Goal: Task Accomplishment & Management: Manage account settings

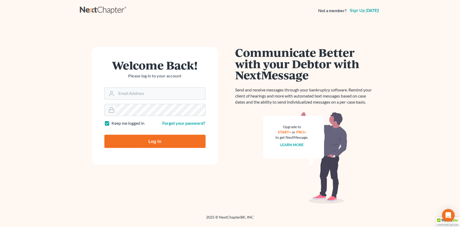
type input "[EMAIL_ADDRESS][DOMAIN_NAME]"
drag, startPoint x: 145, startPoint y: 141, endPoint x: 123, endPoint y: 145, distance: 22.0
click at [145, 141] on input "Log In" at bounding box center [154, 140] width 101 height 13
type input "Thinking..."
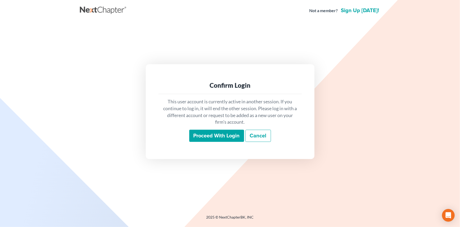
click at [216, 136] on input "Proceed with login" at bounding box center [216, 135] width 55 height 12
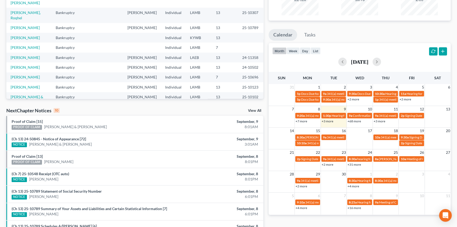
scroll to position [72, 0]
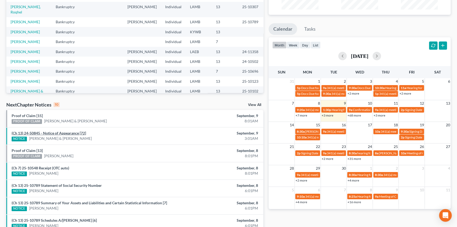
click at [69, 131] on link "(Ch 13) 24-50845 - Notice of Appearance [72]" at bounding box center [49, 133] width 74 height 4
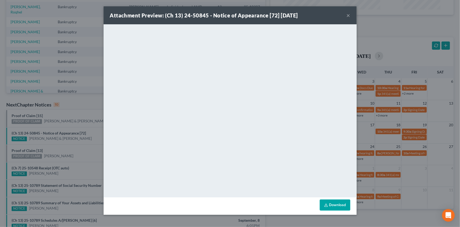
click at [350, 14] on button "×" at bounding box center [349, 15] width 4 height 6
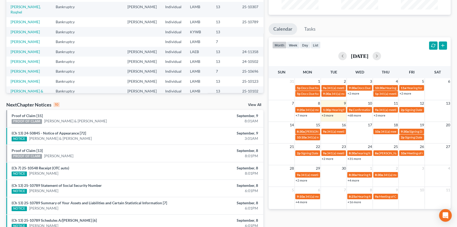
click at [330, 115] on link "+3 more" at bounding box center [327, 115] width 12 height 4
drag, startPoint x: 312, startPoint y: 215, endPoint x: 288, endPoint y: 209, distance: 25.0
click at [311, 215] on div "Monthly Progress Bankruptcy Bankruptcy Business Formation and Planning Collecti…" at bounding box center [359, 124] width 187 height 336
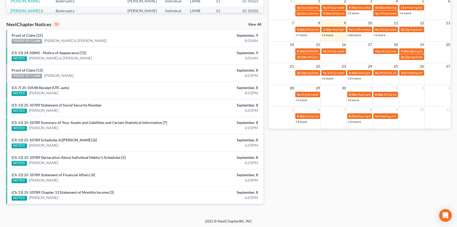
scroll to position [0, 0]
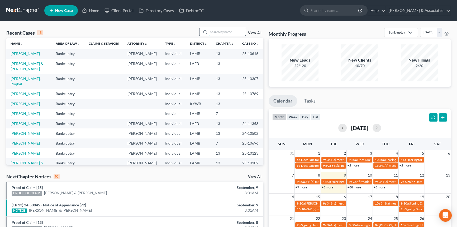
click at [228, 34] on input "search" at bounding box center [227, 32] width 37 height 8
type input "coleman"
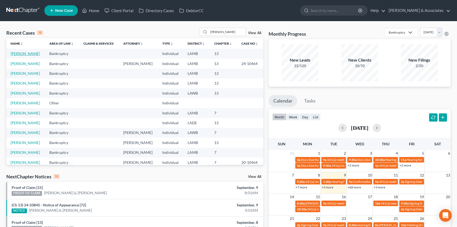
drag, startPoint x: 22, startPoint y: 55, endPoint x: 23, endPoint y: 58, distance: 3.8
click at [22, 55] on link "Coleman, Derek" at bounding box center [25, 53] width 29 height 4
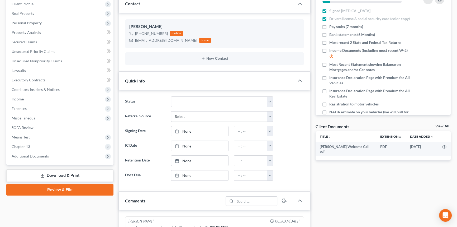
scroll to position [216, 0]
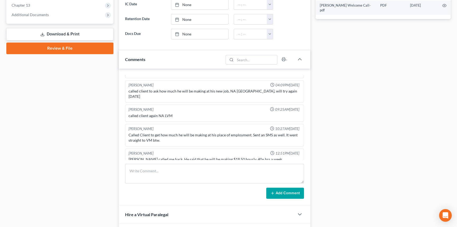
click at [86, 196] on div "Case Dashboard Payments Invoices Payments Payments Credit Report Client Profile" at bounding box center [60, 57] width 112 height 444
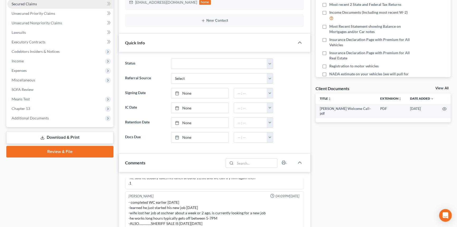
scroll to position [0, 0]
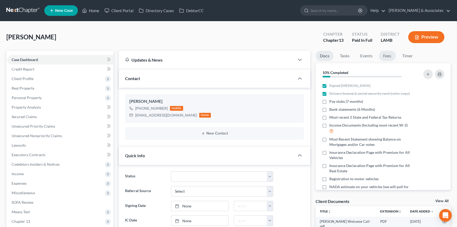
click at [388, 55] on link "Fees" at bounding box center [387, 56] width 17 height 10
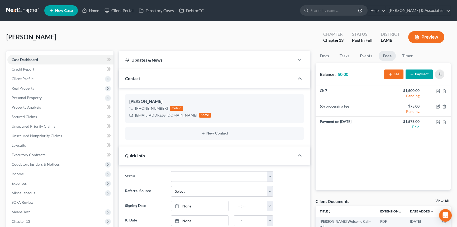
click at [392, 167] on div "Ch 7 $1,500.00 Pending 5% processing fee $75.00 Pending Payment on Aug 28, 2025…" at bounding box center [382, 138] width 135 height 104
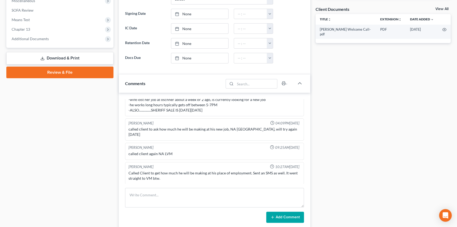
scroll to position [132, 0]
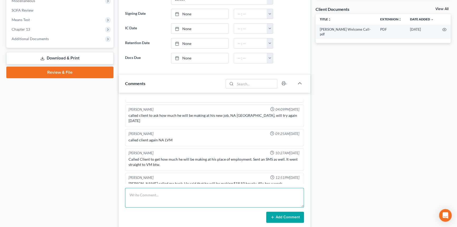
click at [171, 193] on textarea at bounding box center [214, 197] width 179 height 20
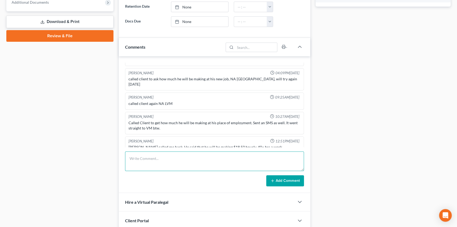
scroll to position [287, 0]
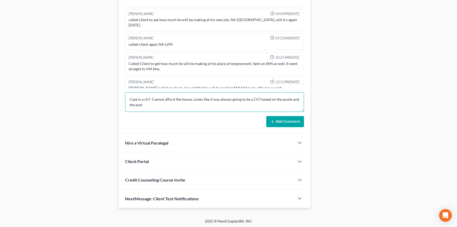
type textarea "Case is a ch7. Cannot afford the house. Looks like it was always going to be a …"
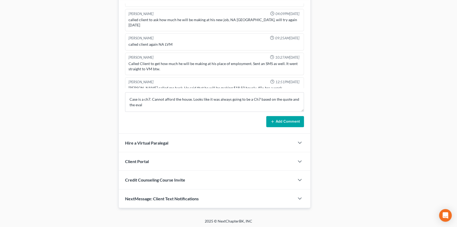
click at [289, 121] on button "Add Comment" at bounding box center [285, 121] width 38 height 11
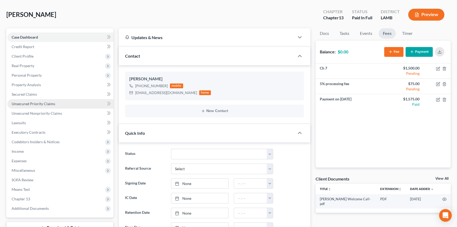
scroll to position [0, 0]
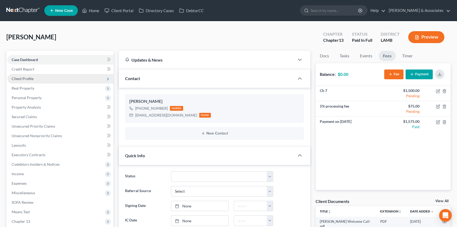
click at [48, 77] on span "Client Profile" at bounding box center [60, 78] width 106 height 9
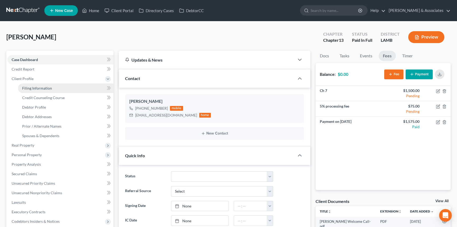
click at [49, 87] on span "Filing Information" at bounding box center [37, 88] width 30 height 4
select select "1"
select select "0"
select select "3"
select select "19"
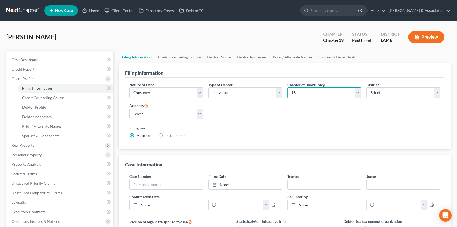
drag, startPoint x: 293, startPoint y: 92, endPoint x: 302, endPoint y: 94, distance: 9.5
click at [294, 92] on select "Select 7 11 12 13" at bounding box center [324, 92] width 74 height 11
select select "0"
click at [287, 87] on select "Select 7 11 12 13" at bounding box center [324, 92] width 74 height 11
click at [294, 122] on div "Nature of Debt Select Business Consumer Other Nature of Business Select Clearin…" at bounding box center [285, 112] width 316 height 61
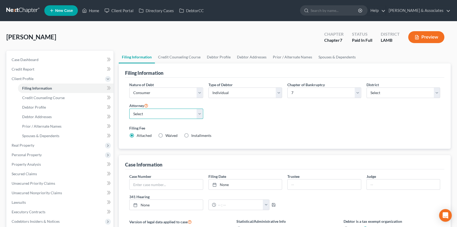
click at [147, 114] on select "Select Morley Diment - LAMB Morley Diment - LAEB Morley Diment - LAWB Paul Shou…" at bounding box center [166, 113] width 74 height 11
select select "0"
click at [129, 108] on select "Select Morley Diment - LAMB Morley Diment - LAEB Morley Diment - LAWB Paul Shou…" at bounding box center [166, 113] width 74 height 11
click at [62, 59] on link "Case Dashboard" at bounding box center [60, 59] width 106 height 9
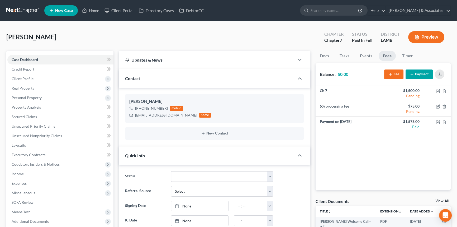
scroll to position [201, 0]
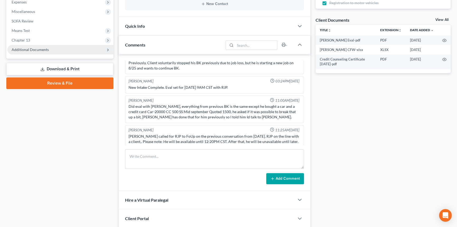
scroll to position [96, 0]
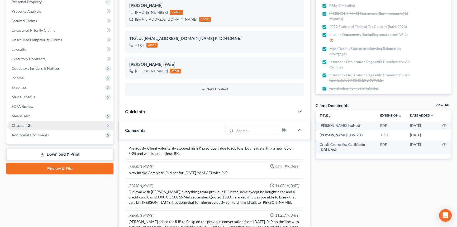
click at [30, 122] on span "Chapter 13" at bounding box center [60, 125] width 106 height 9
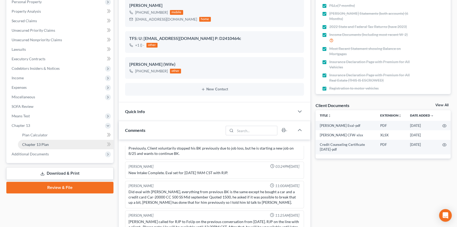
click at [41, 141] on link "Chapter 13 Plan" at bounding box center [65, 144] width 95 height 9
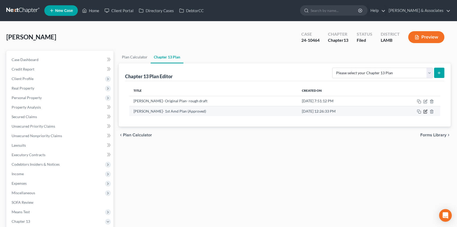
click at [425, 111] on icon "button" at bounding box center [425, 111] width 4 height 4
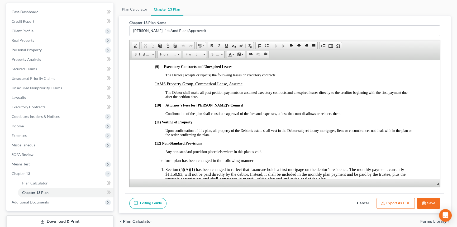
scroll to position [1127, 0]
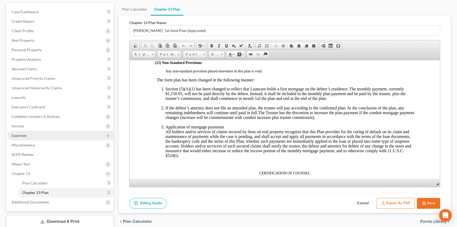
click at [29, 137] on span "Expenses" at bounding box center [60, 135] width 106 height 9
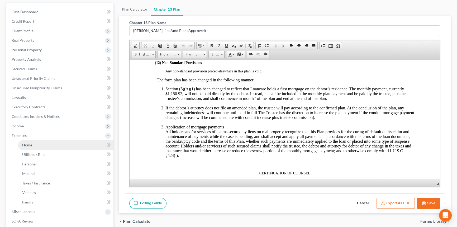
click at [29, 143] on span "Home" at bounding box center [27, 144] width 10 height 4
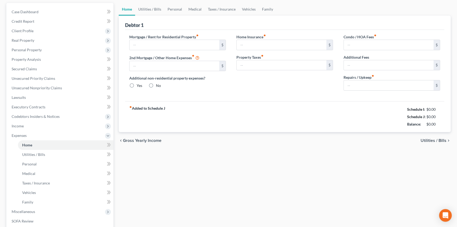
scroll to position [4, 0]
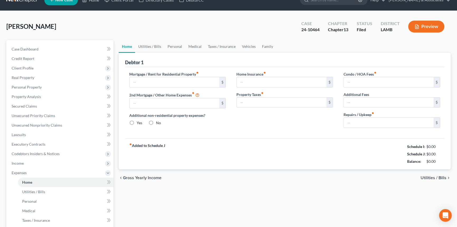
type input "0.00"
radio input "true"
type input "0.00"
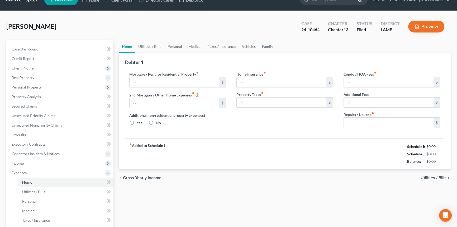
type input "0.00"
type input "50.00"
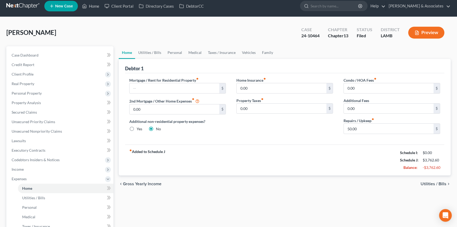
scroll to position [0, 0]
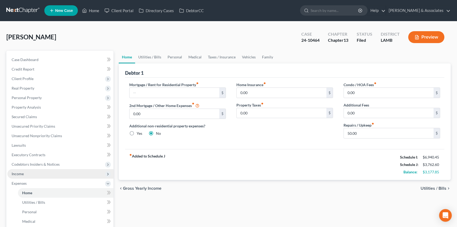
click at [31, 172] on span "Income" at bounding box center [60, 173] width 106 height 9
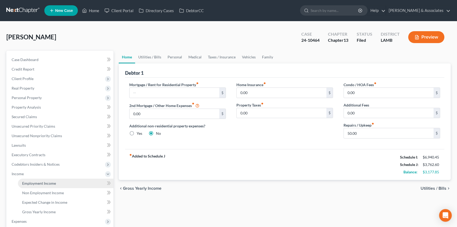
click at [39, 187] on link "Employment Income" at bounding box center [65, 182] width 95 height 9
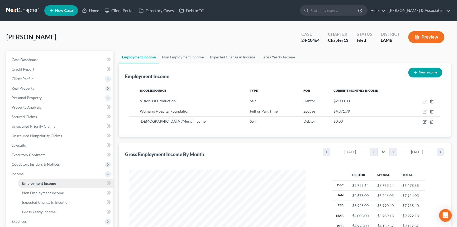
scroll to position [94, 187]
click at [36, 193] on span "Non Employment Income" at bounding box center [43, 192] width 42 height 4
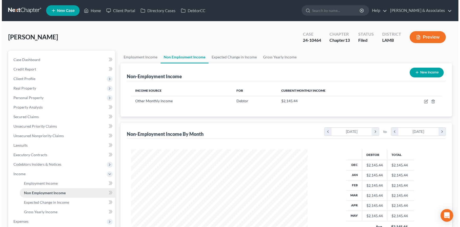
scroll to position [94, 187]
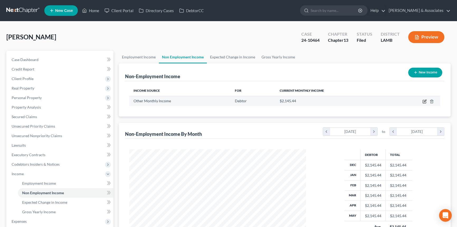
click at [424, 102] on icon "button" at bounding box center [424, 101] width 4 height 4
select select "13"
select select "0"
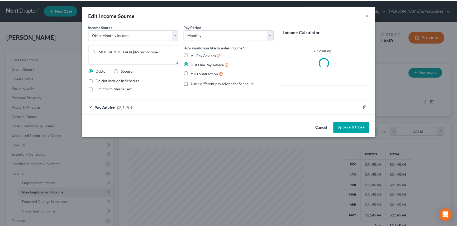
scroll to position [94, 189]
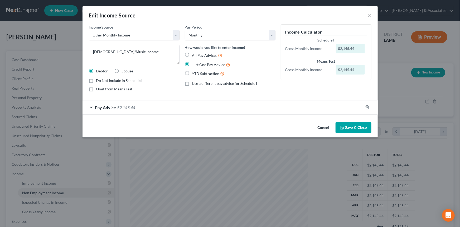
click at [324, 130] on button "Cancel" at bounding box center [324, 127] width 20 height 11
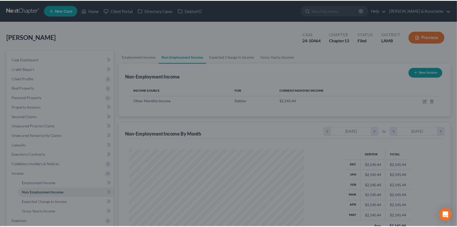
scroll to position [263611, 263518]
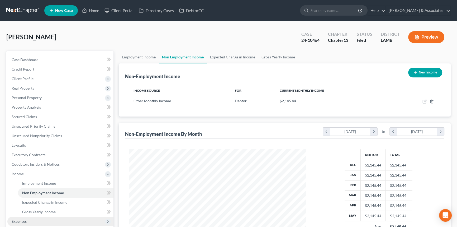
click at [38, 220] on span "Expenses" at bounding box center [60, 220] width 106 height 9
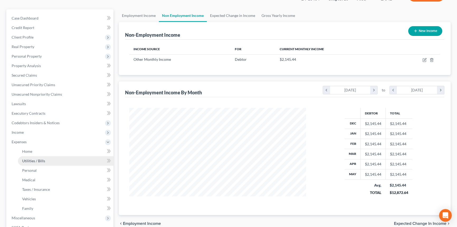
scroll to position [48, 0]
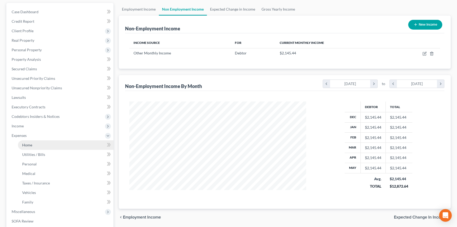
click at [43, 143] on link "Home" at bounding box center [65, 144] width 95 height 9
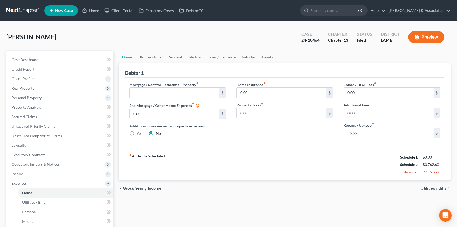
drag, startPoint x: 286, startPoint y: 181, endPoint x: 290, endPoint y: 180, distance: 3.5
click at [289, 180] on div "chevron_left Gross Yearly Income Utilities / Bills chevron_right" at bounding box center [285, 188] width 332 height 17
click at [155, 58] on link "Utilities / Bills" at bounding box center [149, 57] width 29 height 13
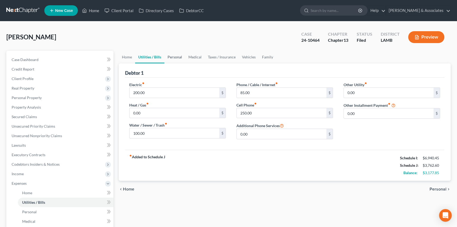
click at [174, 56] on link "Personal" at bounding box center [174, 57] width 21 height 13
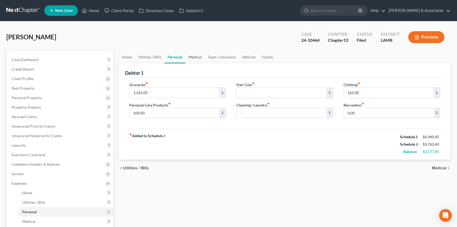
click at [199, 57] on link "Medical" at bounding box center [195, 57] width 20 height 13
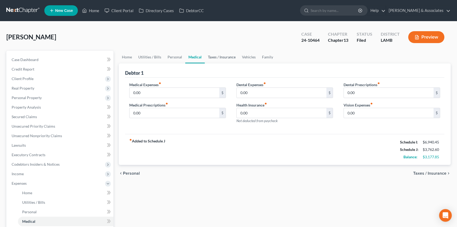
click at [217, 58] on link "Taxes / Insurance" at bounding box center [222, 57] width 34 height 13
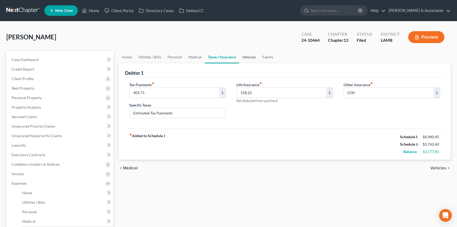
click at [252, 59] on link "Vehicles" at bounding box center [249, 57] width 20 height 13
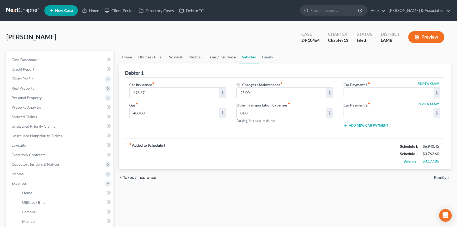
click at [218, 55] on link "Taxes / Insurance" at bounding box center [222, 57] width 34 height 13
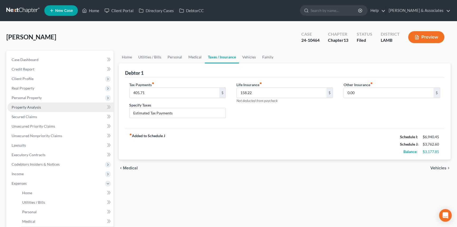
click at [42, 105] on link "Property Analysis" at bounding box center [60, 106] width 106 height 9
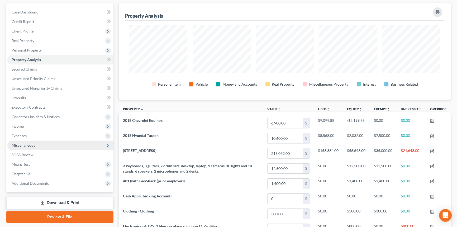
scroll to position [48, 0]
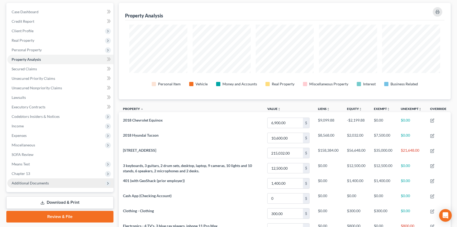
click at [67, 181] on span "Additional Documents" at bounding box center [60, 182] width 106 height 9
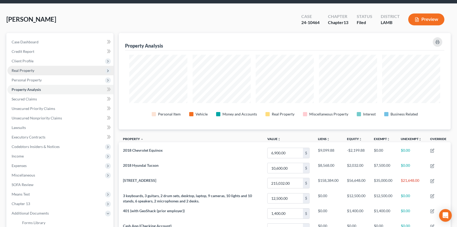
scroll to position [0, 0]
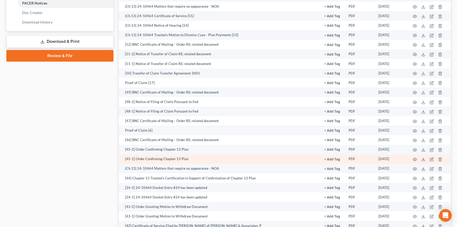
scroll to position [264, 0]
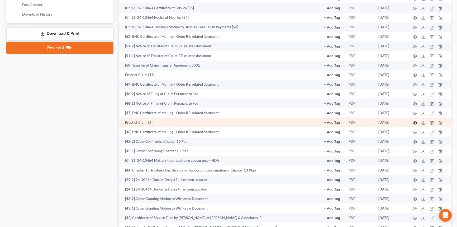
click at [415, 121] on icon "button" at bounding box center [414, 123] width 4 height 4
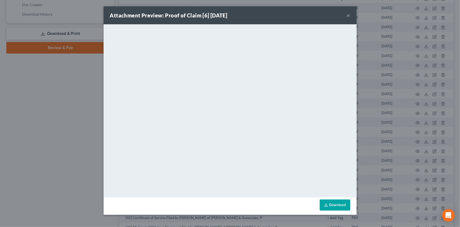
click at [349, 15] on button "×" at bounding box center [349, 15] width 4 height 6
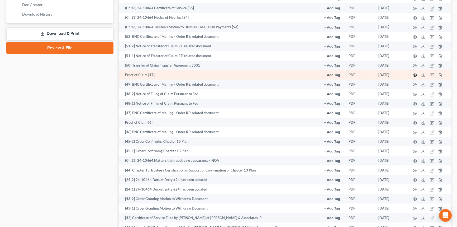
click at [415, 74] on icon "button" at bounding box center [414, 75] width 4 height 4
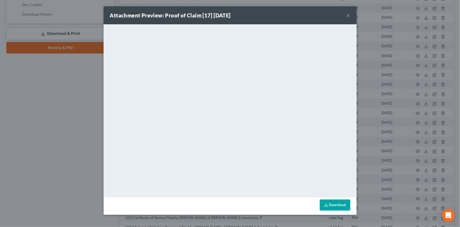
click at [348, 18] on button "×" at bounding box center [349, 15] width 4 height 6
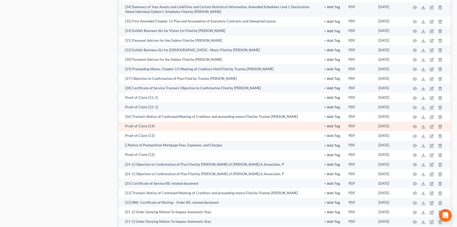
scroll to position [647, 0]
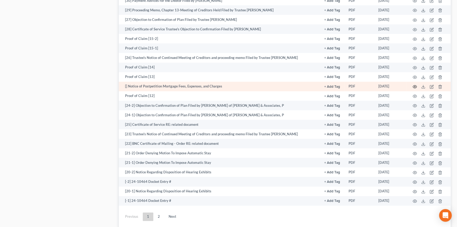
click at [415, 84] on icon "button" at bounding box center [414, 86] width 4 height 4
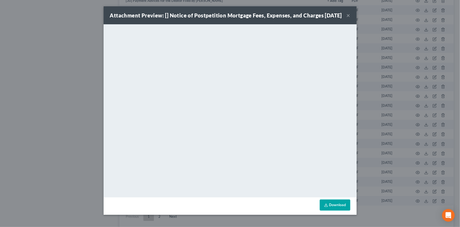
click at [347, 18] on button "×" at bounding box center [349, 15] width 4 height 6
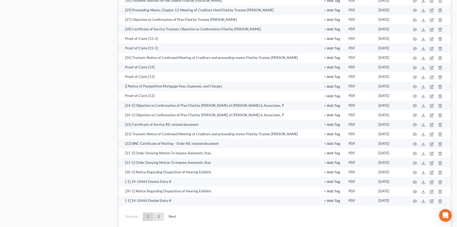
click at [158, 212] on link "2" at bounding box center [158, 216] width 11 height 8
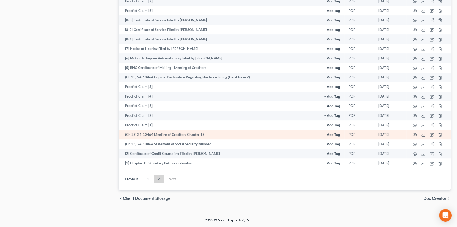
scroll to position [398, 0]
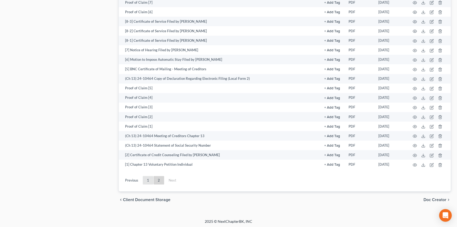
click at [148, 180] on link "1" at bounding box center [148, 180] width 11 height 8
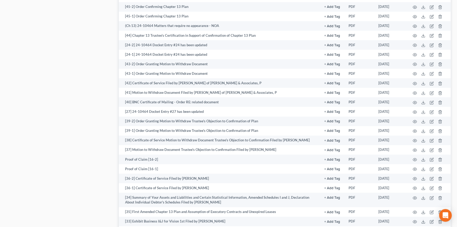
click at [80, 189] on div "Case Dashboard Payments Invoices Payments Payments Credit Report Client Profile" at bounding box center [60, 72] width 112 height 841
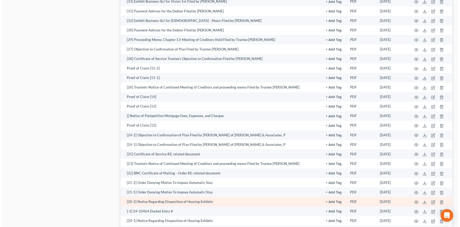
scroll to position [638, 0]
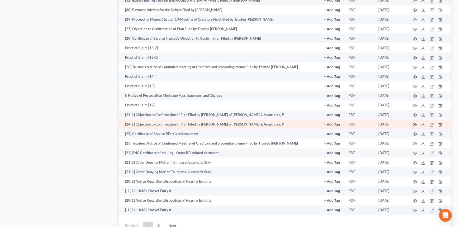
click at [416, 123] on icon "button" at bounding box center [414, 124] width 4 height 4
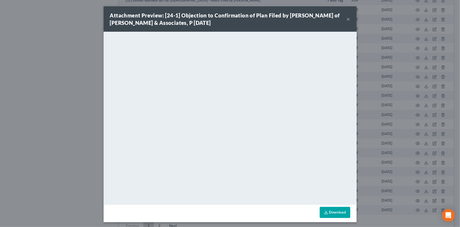
click at [347, 17] on button "×" at bounding box center [349, 19] width 4 height 6
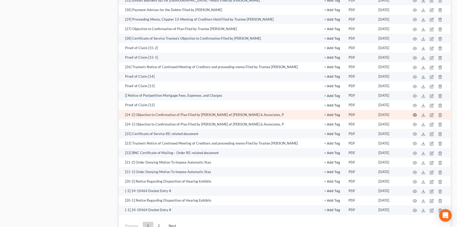
click at [416, 113] on icon "button" at bounding box center [415, 114] width 4 height 3
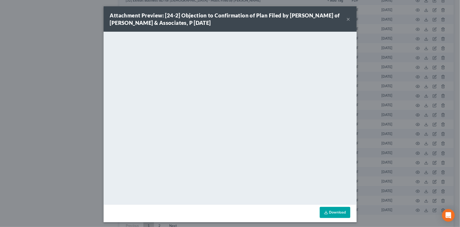
click at [347, 19] on button "×" at bounding box center [349, 19] width 4 height 6
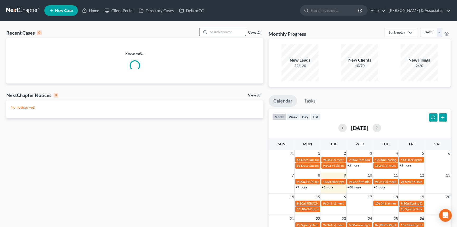
click at [225, 32] on input "search" at bounding box center [227, 32] width 37 height 8
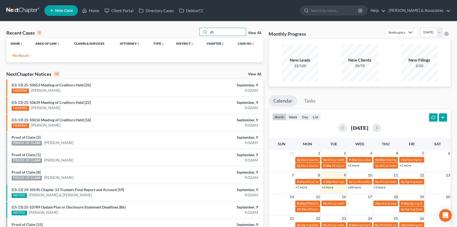
type input "g"
type input "[PERSON_NAME]"
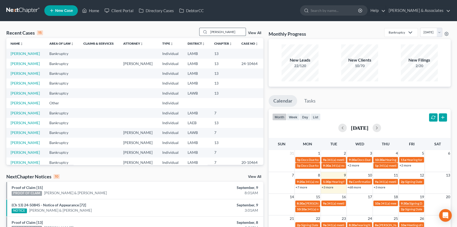
click at [228, 33] on input "coleman" at bounding box center [227, 32] width 37 height 8
click at [228, 32] on input "coleman" at bounding box center [227, 32] width 37 height 8
type input "24-50828"
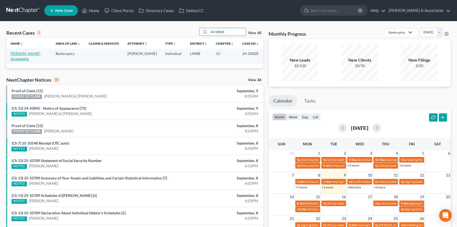
drag, startPoint x: 27, startPoint y: 55, endPoint x: 30, endPoint y: 58, distance: 3.6
click at [27, 55] on link "Monette, Sunganetta" at bounding box center [26, 56] width 30 height 10
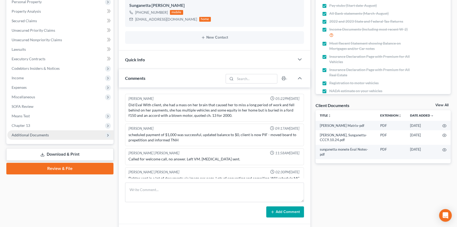
scroll to position [999, 0]
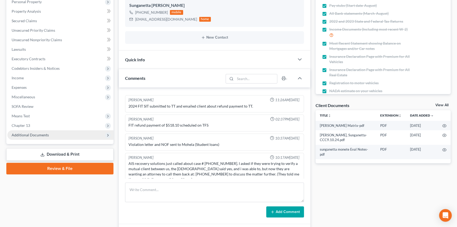
click at [40, 130] on span "Additional Documents" at bounding box center [60, 134] width 106 height 9
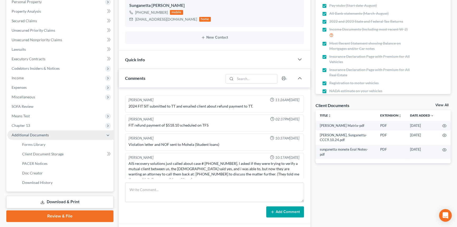
scroll to position [82, 0]
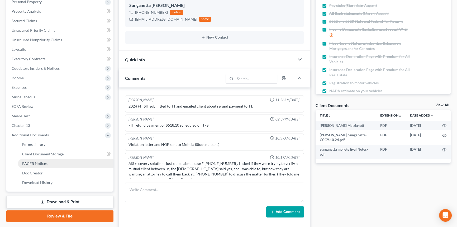
click at [61, 164] on link "PACER Notices" at bounding box center [65, 162] width 95 height 9
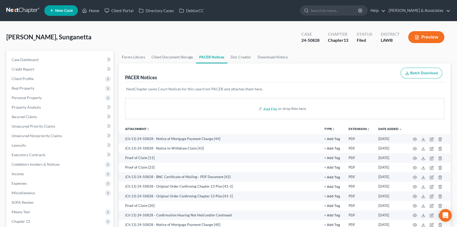
drag, startPoint x: 30, startPoint y: 13, endPoint x: 41, endPoint y: 2, distance: 15.1
click at [30, 13] on link at bounding box center [23, 10] width 34 height 9
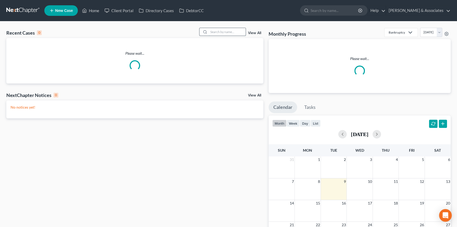
click at [216, 33] on input "search" at bounding box center [227, 32] width 37 height 8
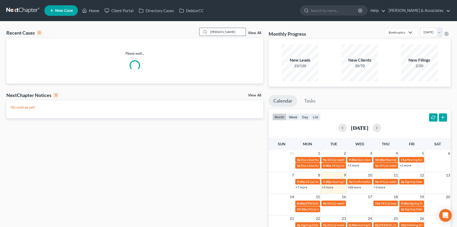
type input "[PERSON_NAME]"
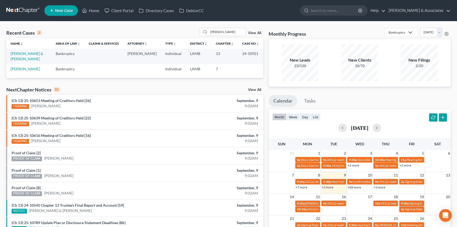
click at [26, 56] on td "[PERSON_NAME] & [PERSON_NAME]" at bounding box center [28, 56] width 45 height 15
click at [27, 53] on link "[PERSON_NAME] & [PERSON_NAME]" at bounding box center [27, 56] width 33 height 10
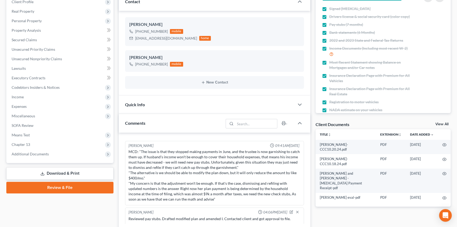
scroll to position [96, 0]
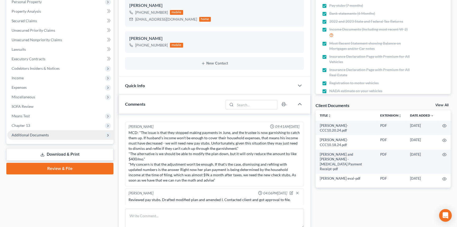
click at [27, 132] on span "Additional Documents" at bounding box center [60, 134] width 106 height 9
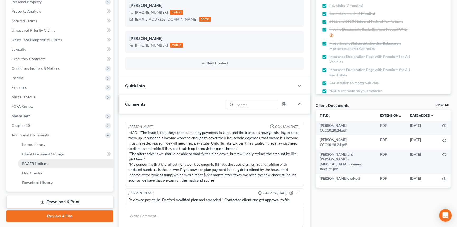
click at [45, 161] on span "PACER Notices" at bounding box center [34, 163] width 25 height 4
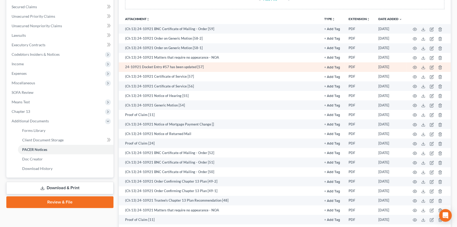
scroll to position [120, 0]
